Goal: Find specific page/section: Locate a particular part of the current website

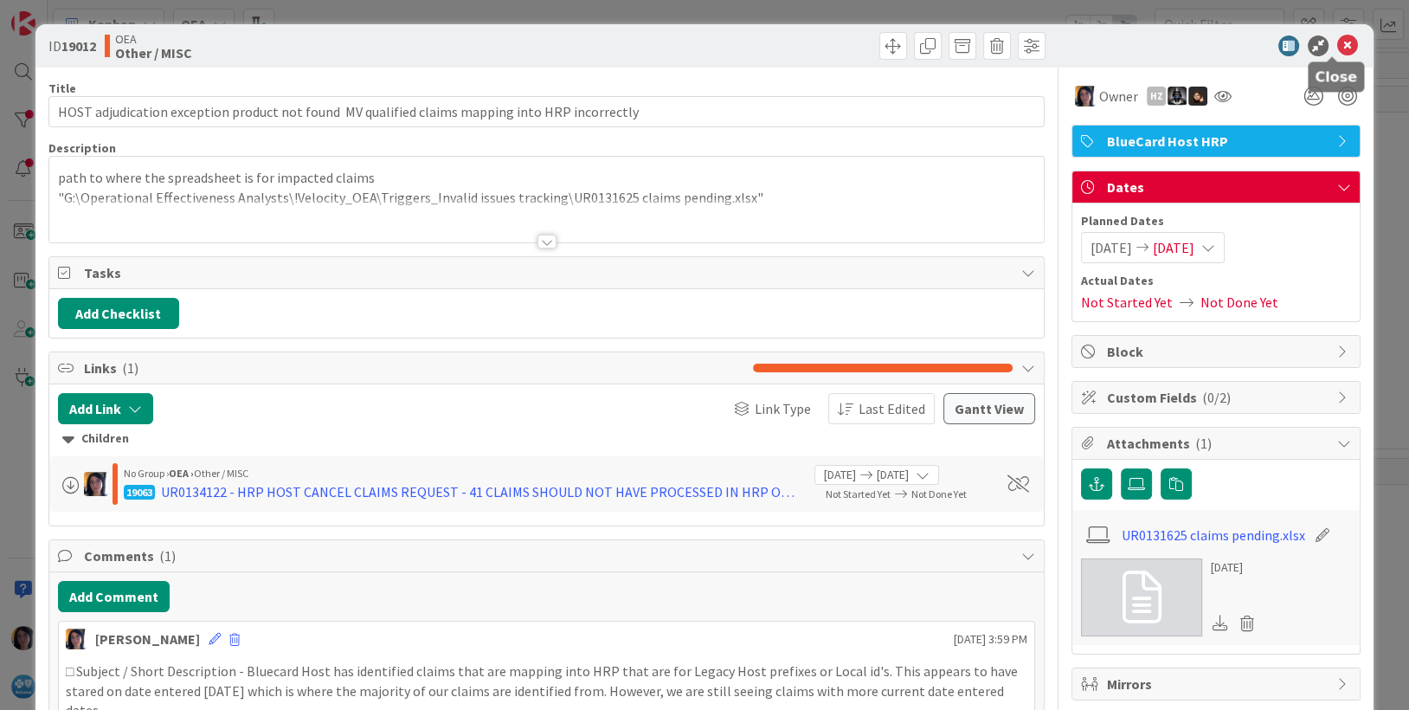
click at [1338, 47] on icon at bounding box center [1348, 45] width 21 height 21
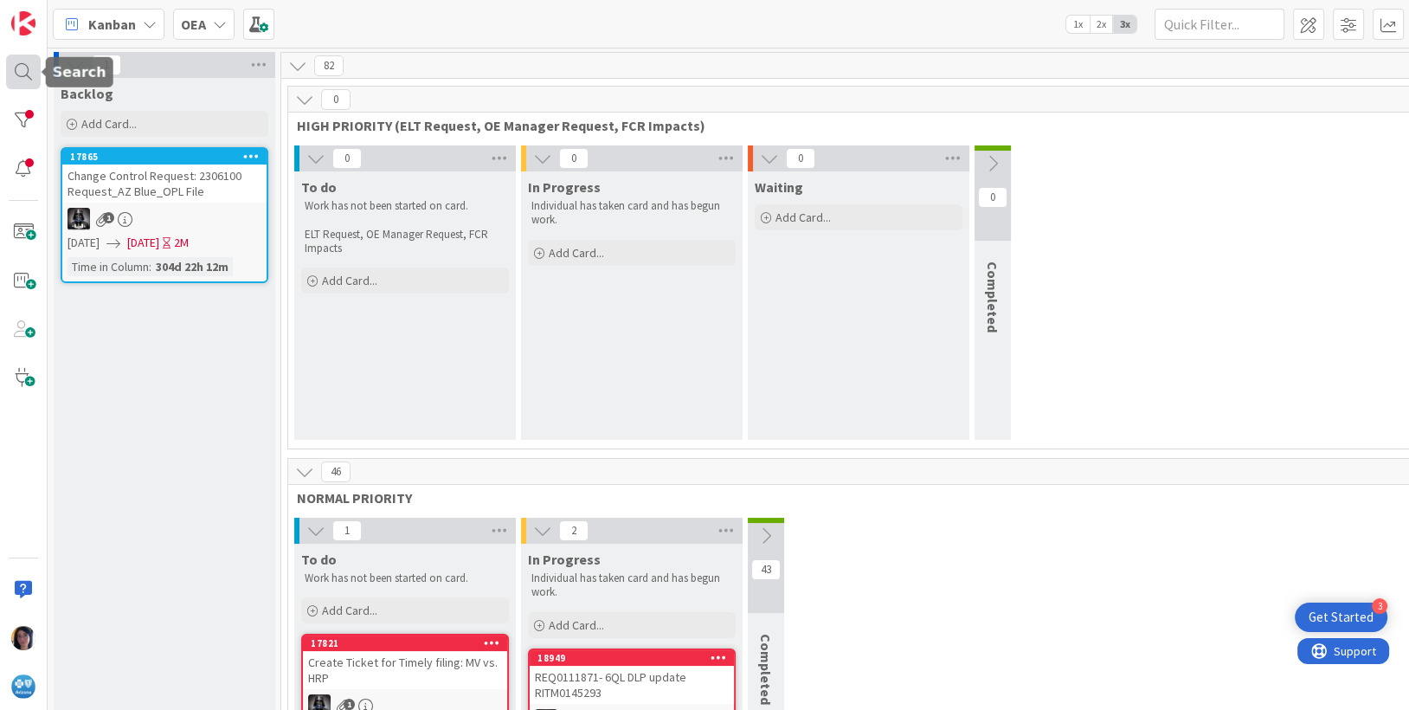
click at [15, 68] on div at bounding box center [23, 72] width 35 height 35
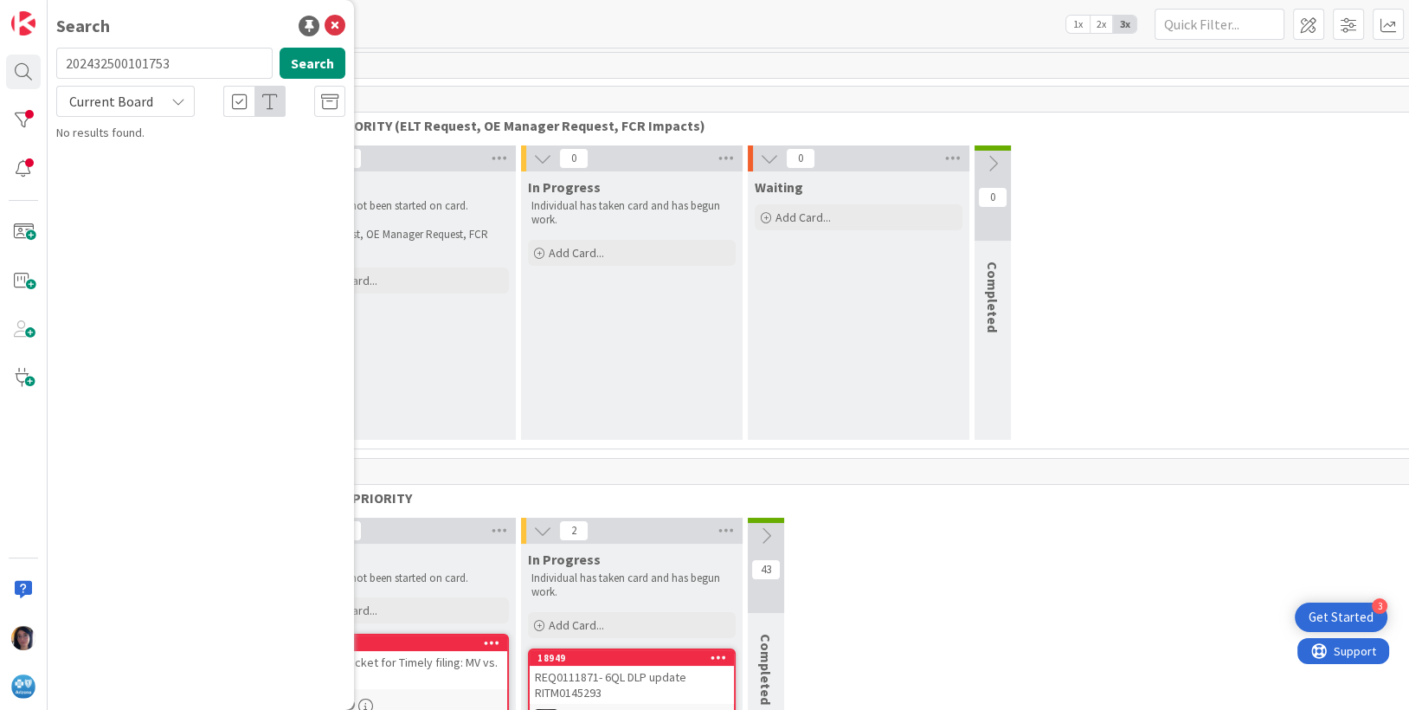
type input "202432500101753"
click at [166, 164] on mark "202432500101753" at bounding box center [168, 171] width 98 height 18
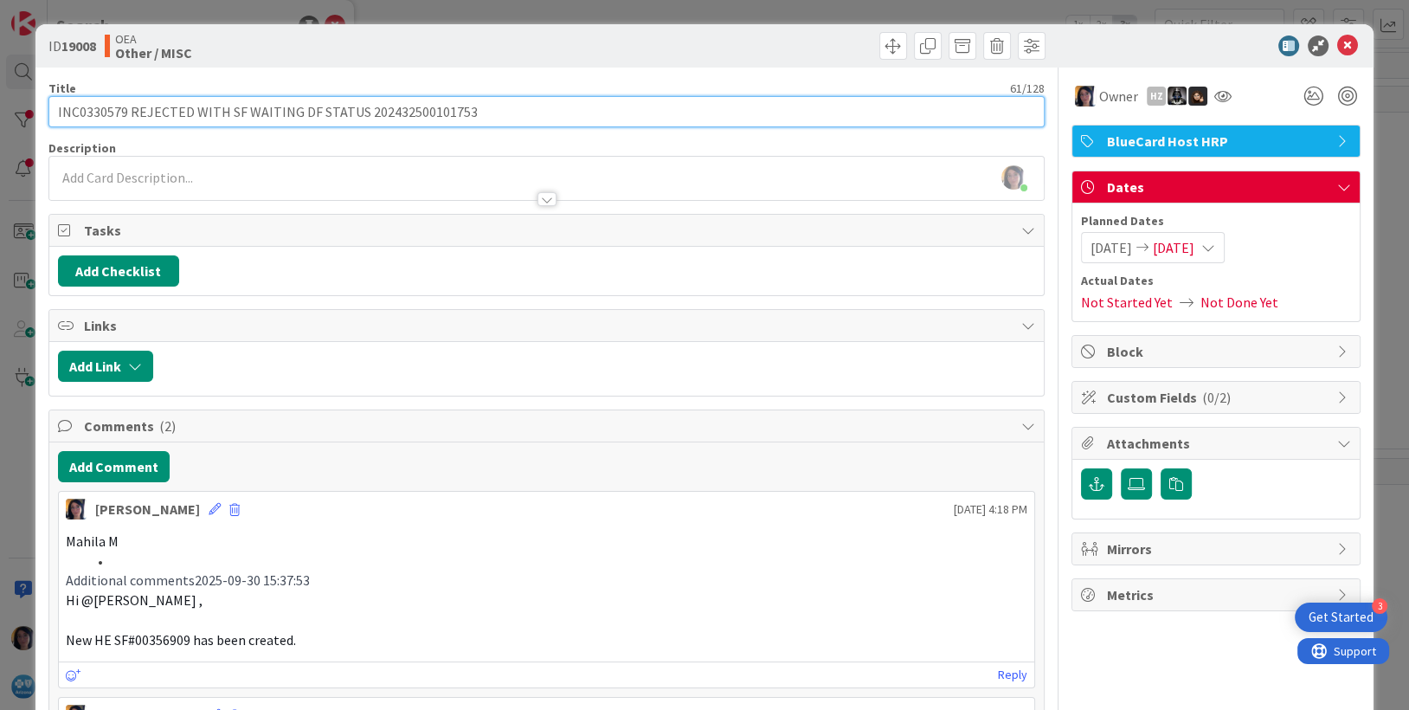
click at [104, 116] on input "INC0330579 REJECTED WITH SF WAITING DF STATUS 202432500101753" at bounding box center [546, 111] width 997 height 31
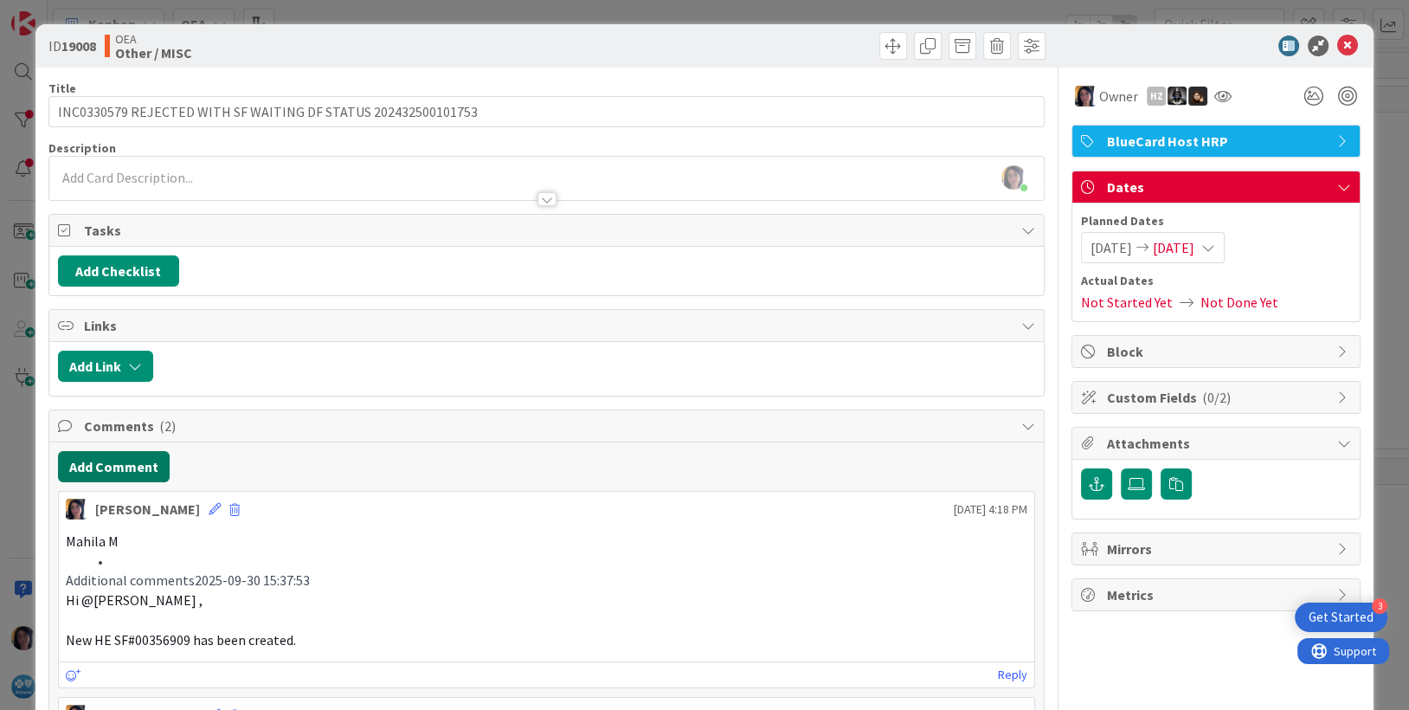
click at [115, 469] on button "Add Comment" at bounding box center [114, 466] width 112 height 31
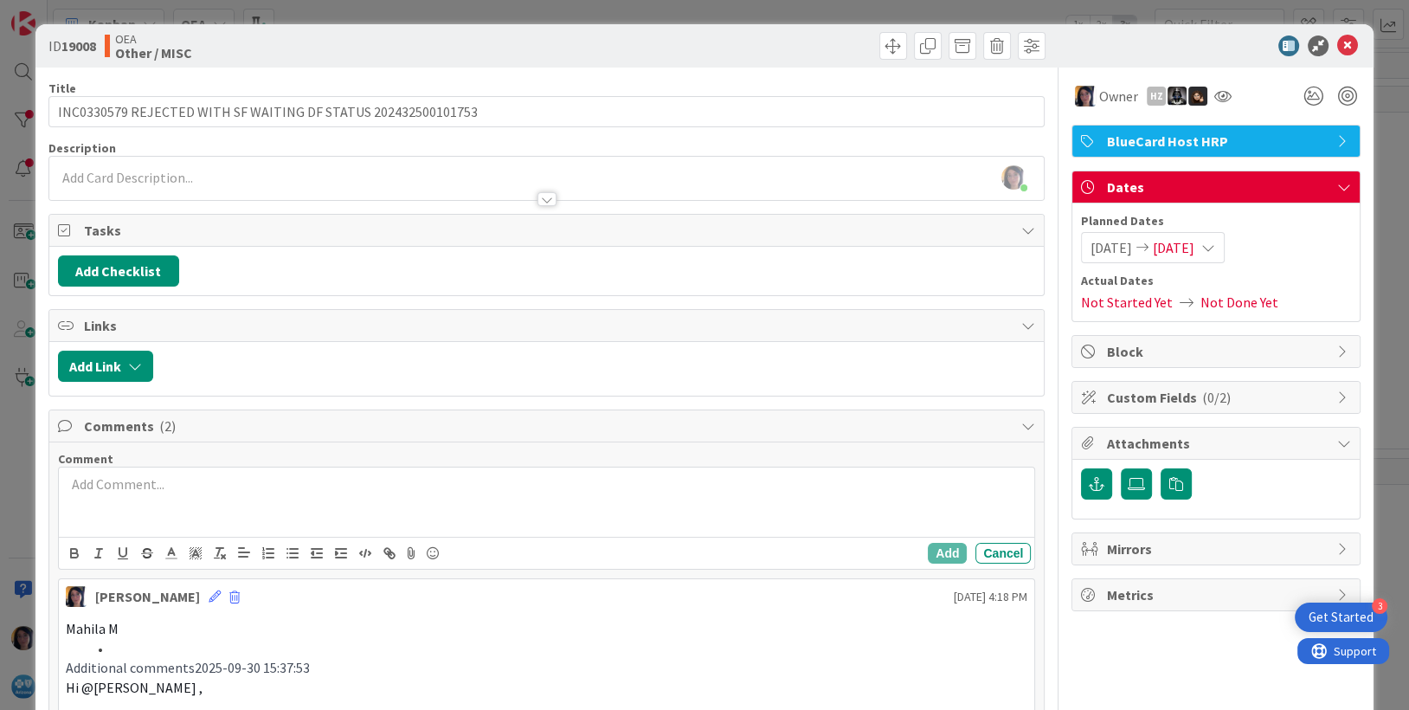
click at [187, 537] on div "Add Cancel" at bounding box center [547, 553] width 977 height 32
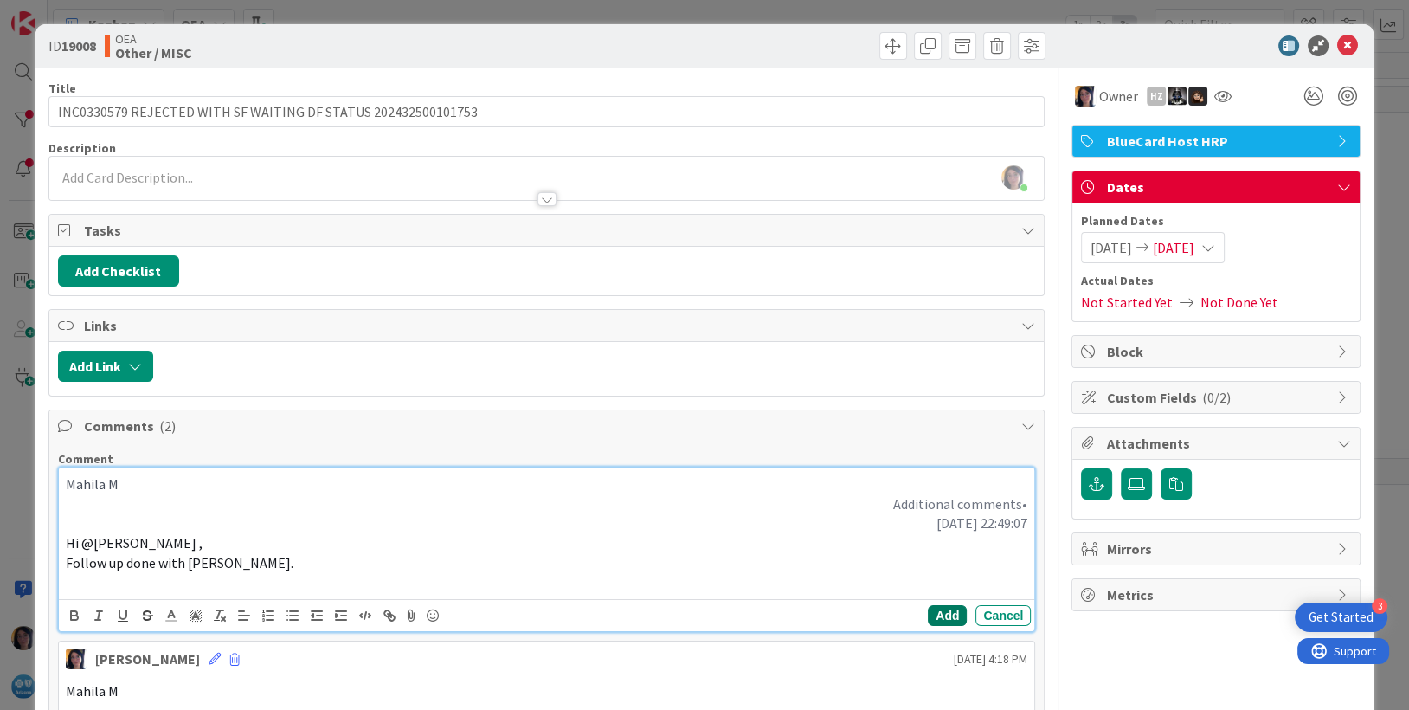
click at [928, 613] on button "Add" at bounding box center [947, 615] width 39 height 21
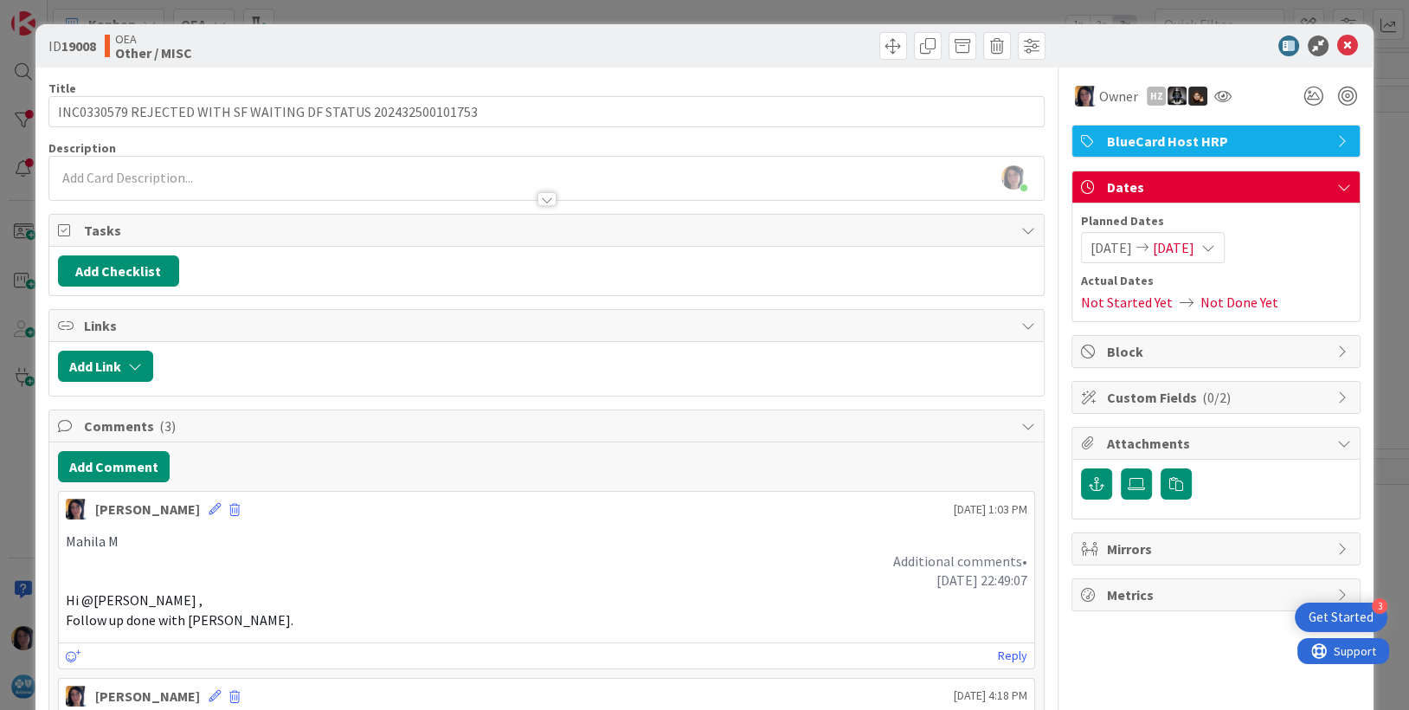
click at [1174, 250] on span "[DATE]" at bounding box center [1174, 247] width 42 height 21
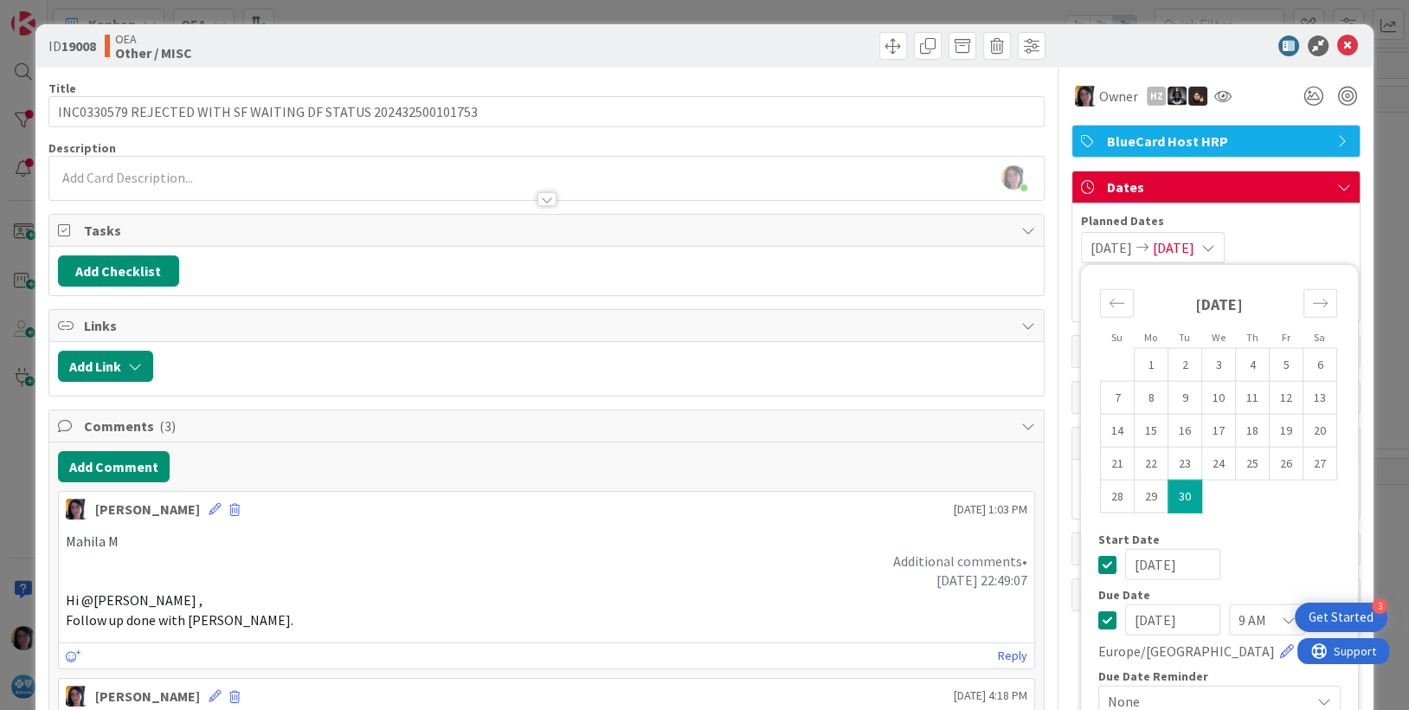
click at [1144, 619] on input "[DATE]" at bounding box center [1172, 619] width 95 height 31
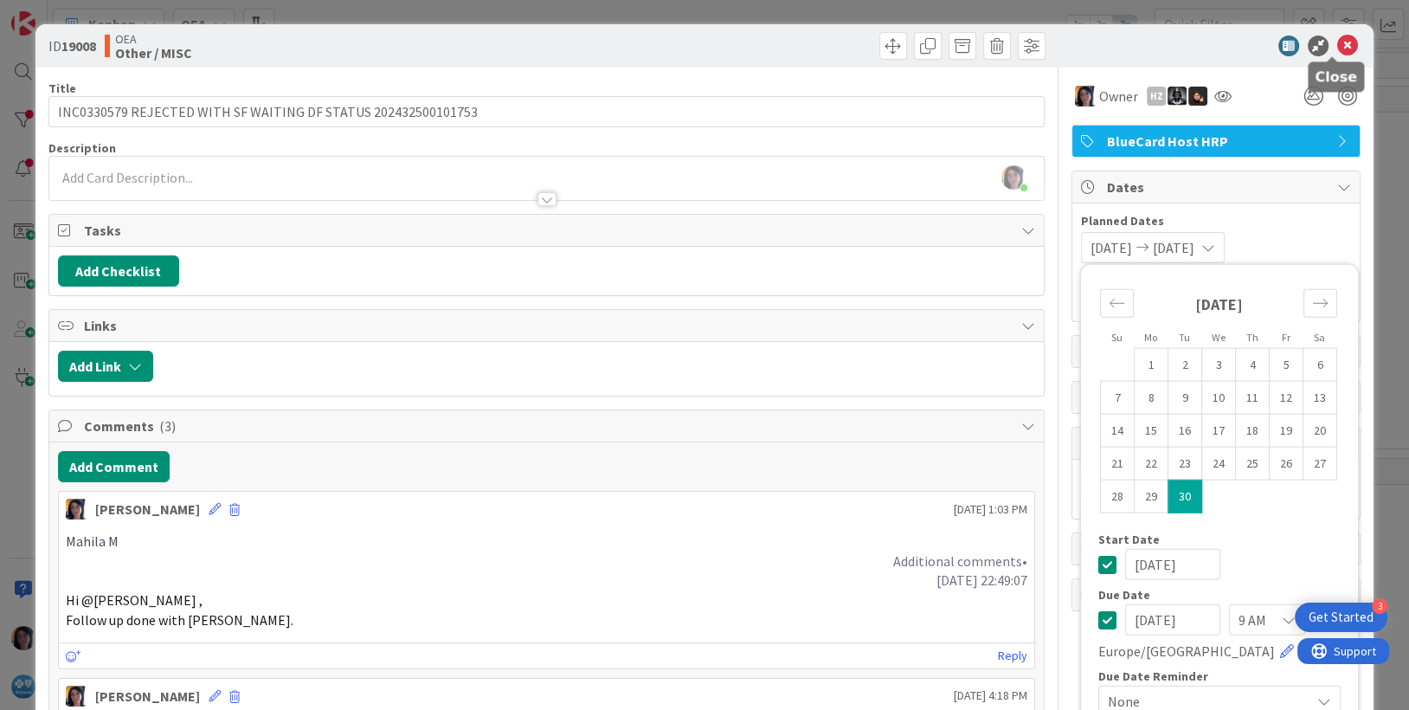
type input "[DATE]"
click at [1338, 45] on icon at bounding box center [1348, 45] width 21 height 21
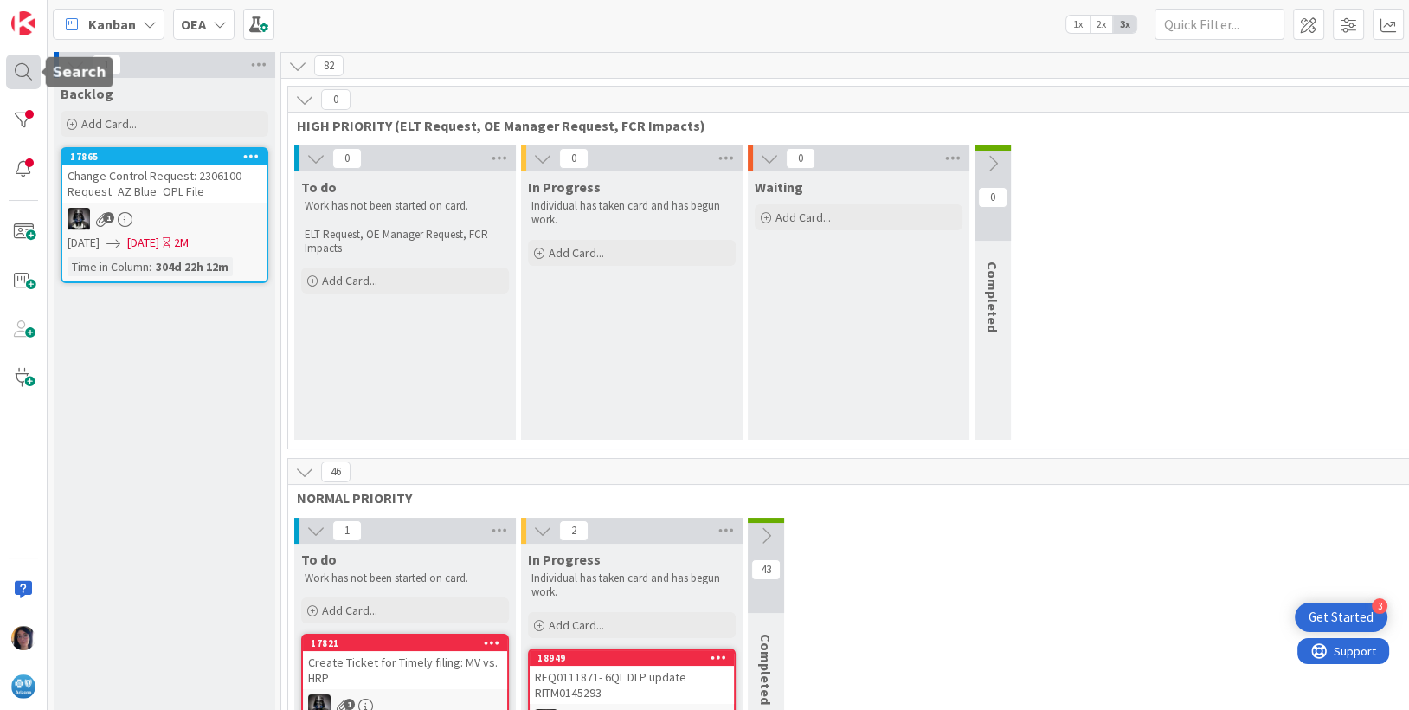
click at [18, 71] on div at bounding box center [23, 72] width 35 height 35
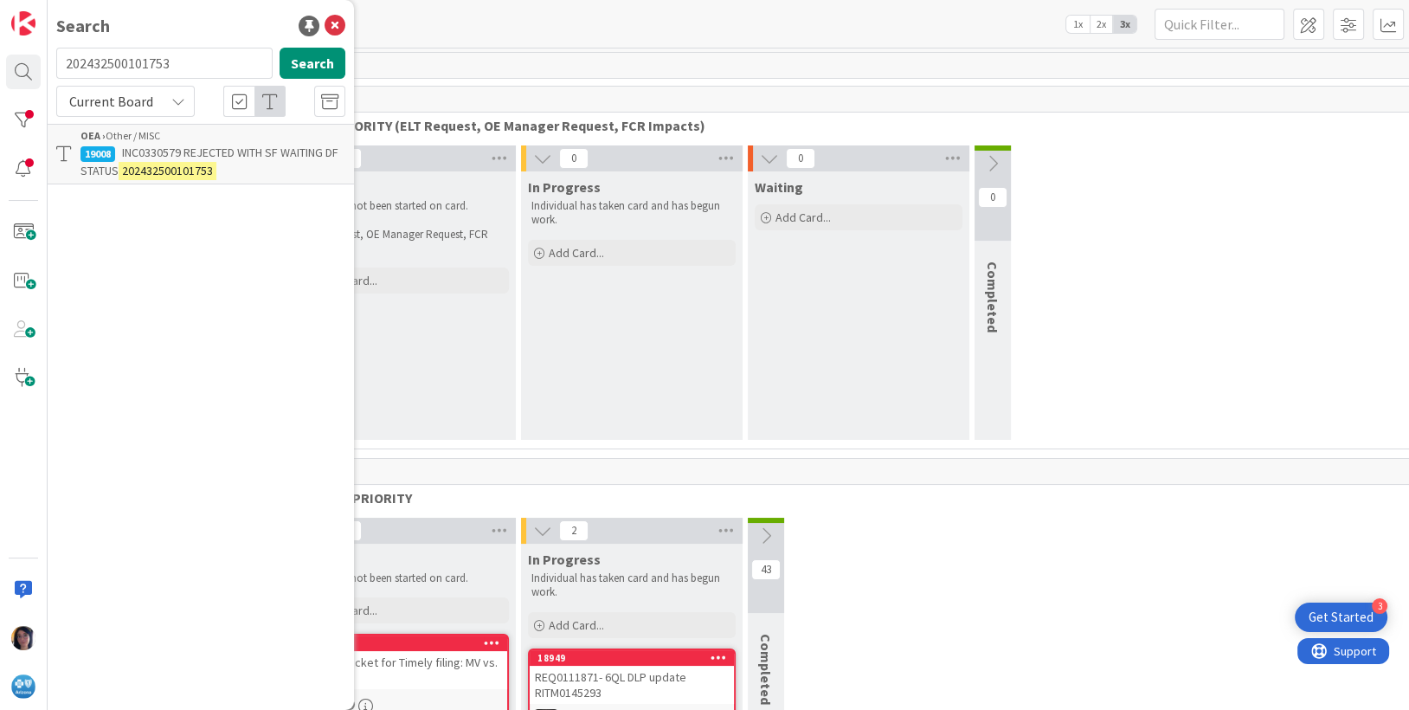
click at [112, 65] on input "202432500101753" at bounding box center [164, 63] width 216 height 31
type input "UNDER 35"
click at [183, 158] on span "UNT0017090 UR0121143 Host MV Recovery change to recoup" at bounding box center [211, 162] width 260 height 34
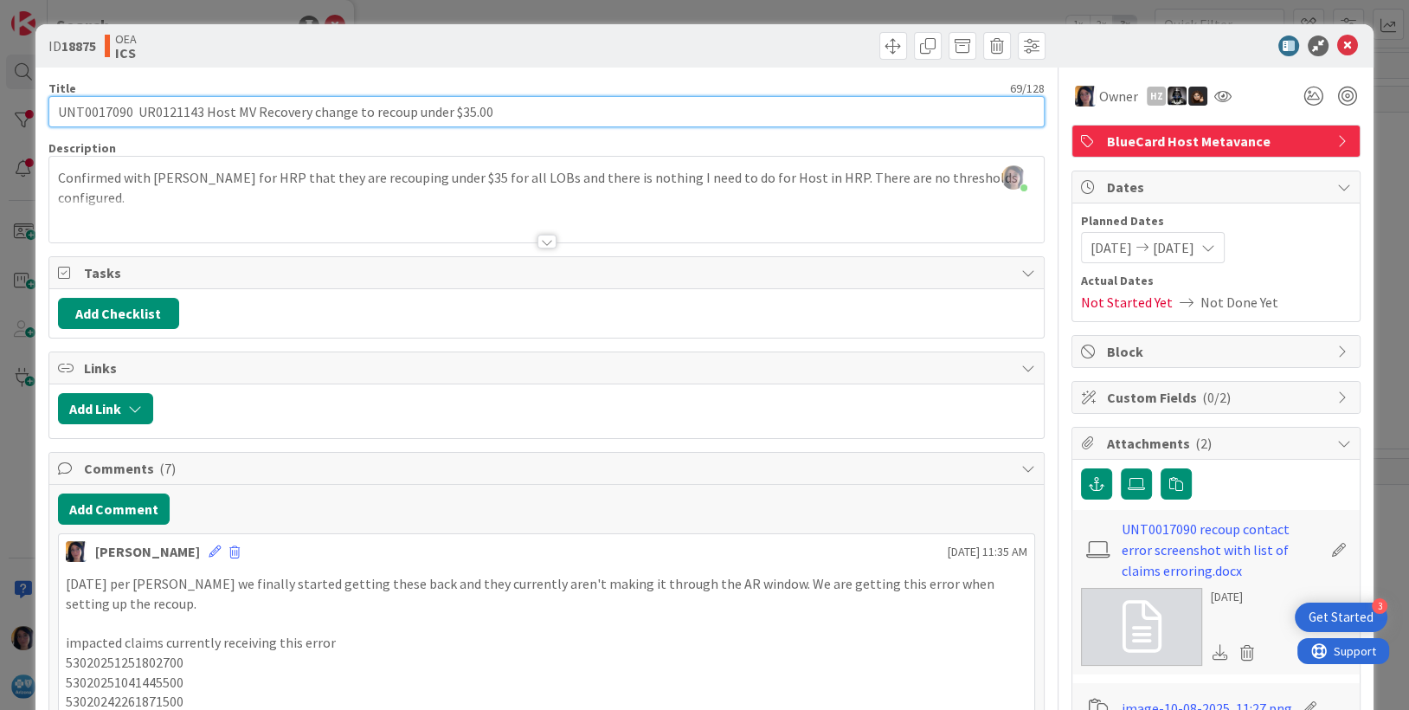
click at [101, 113] on input "UNT0017090 UR0121143 Host MV Recovery change to recoup under $35.00" at bounding box center [546, 111] width 997 height 31
